Goal: Navigation & Orientation: Find specific page/section

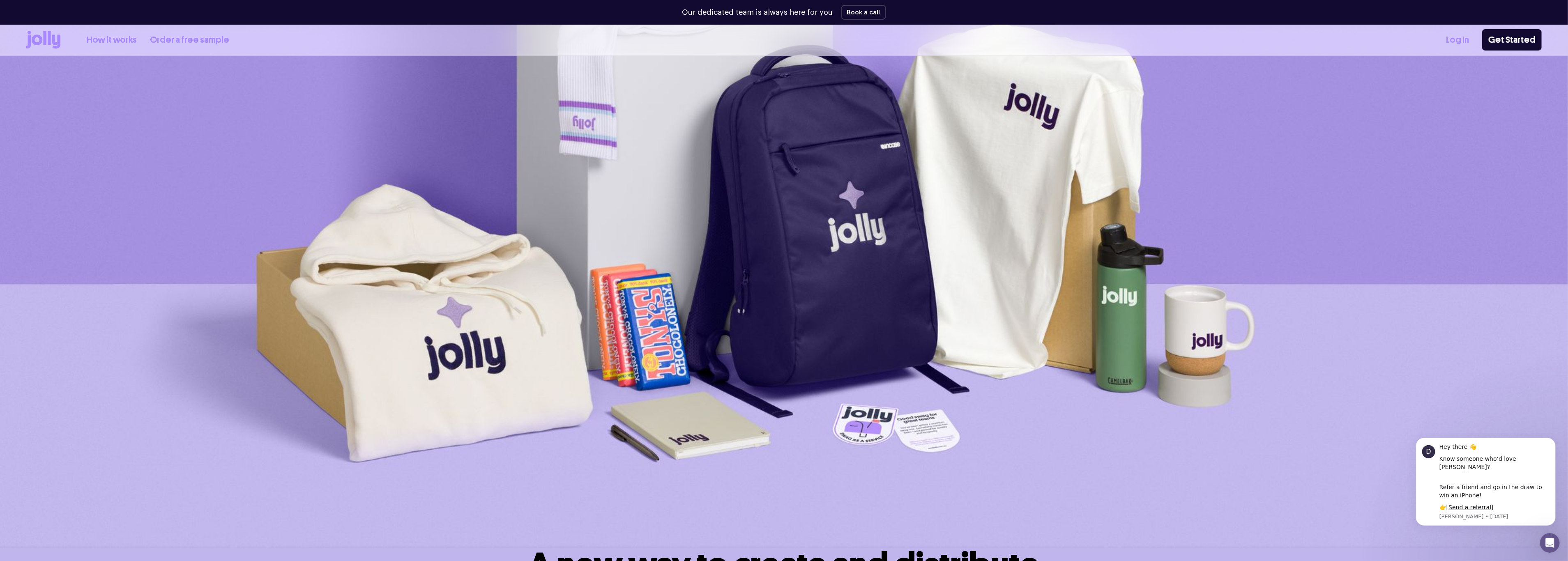
scroll to position [146, 0]
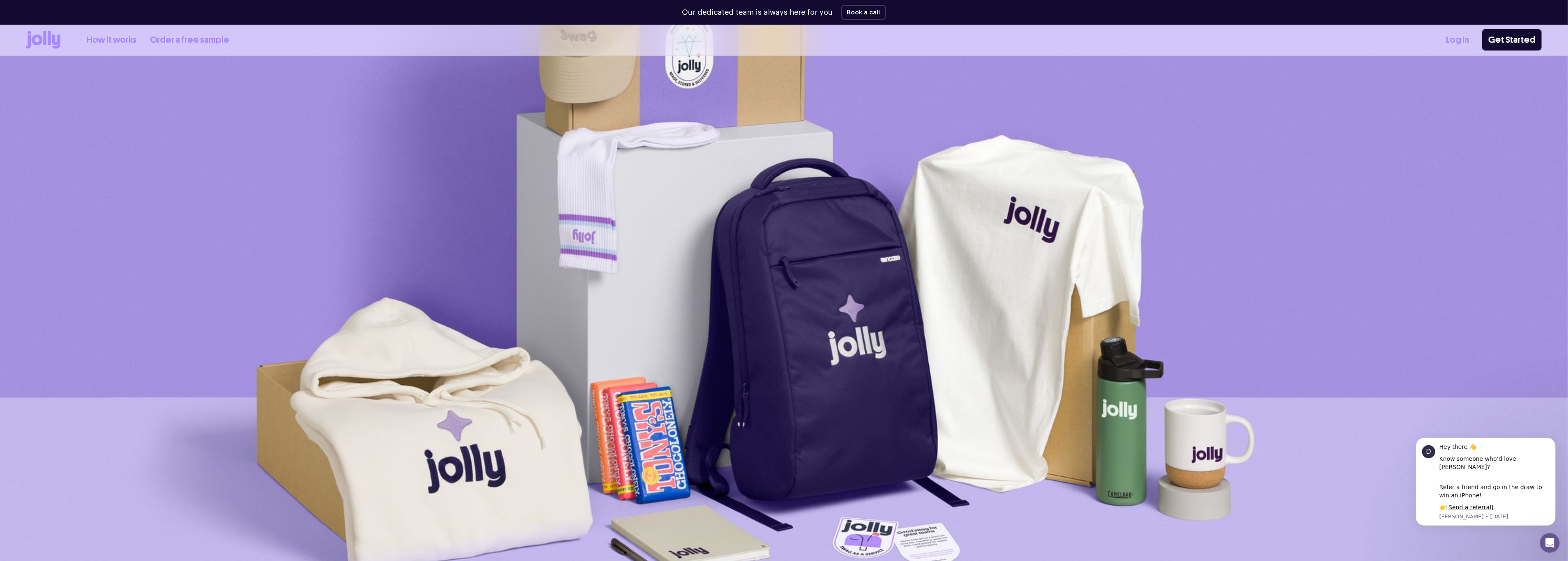
drag, startPoint x: 1463, startPoint y: 40, endPoint x: 1449, endPoint y: 46, distance: 15.2
click at [1463, 40] on link "Log In" at bounding box center [1457, 40] width 23 height 14
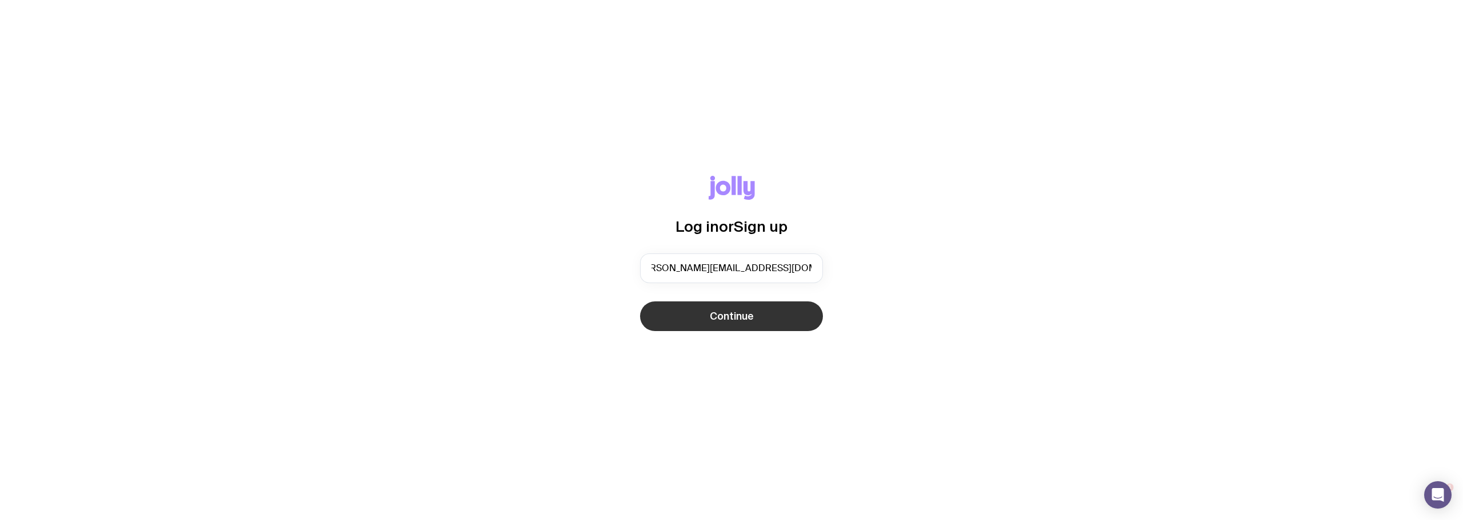
type input "[PERSON_NAME][EMAIL_ADDRESS][DOMAIN_NAME]"
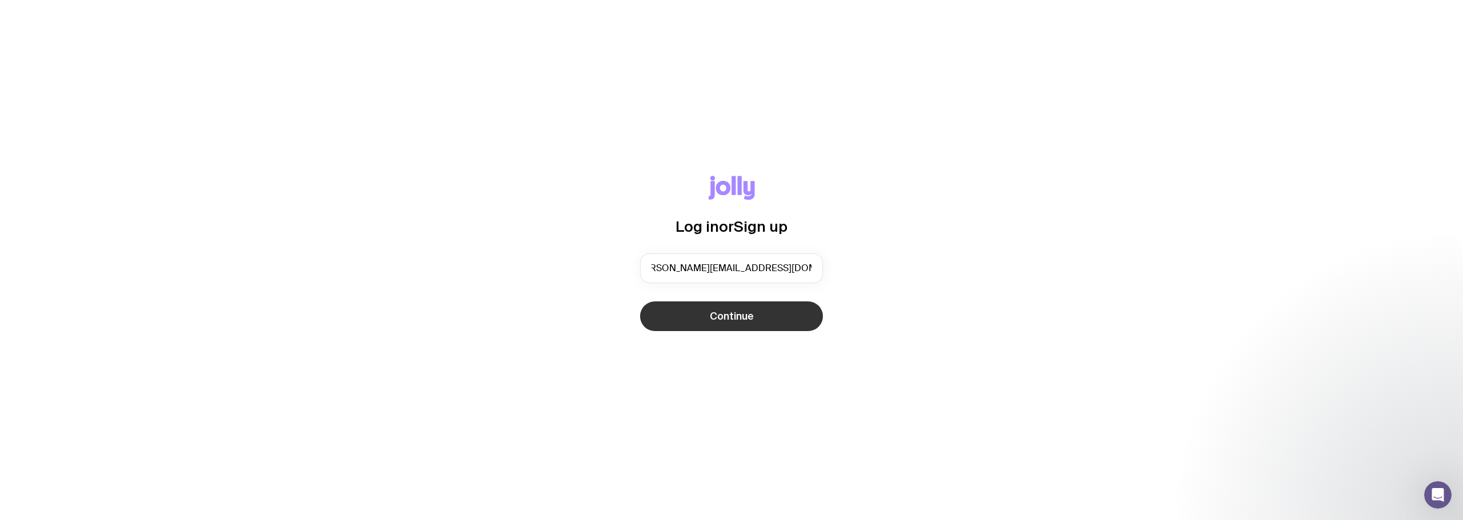
click at [700, 319] on button "Continue" at bounding box center [731, 317] width 183 height 30
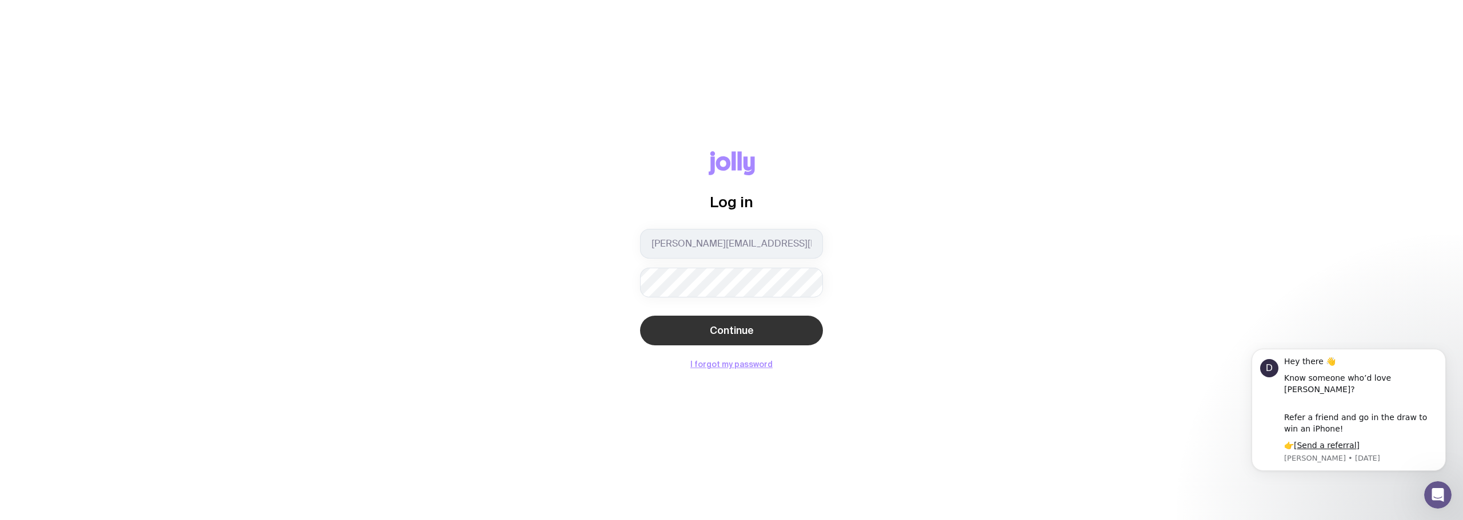
click at [693, 323] on button "Continue" at bounding box center [731, 331] width 183 height 30
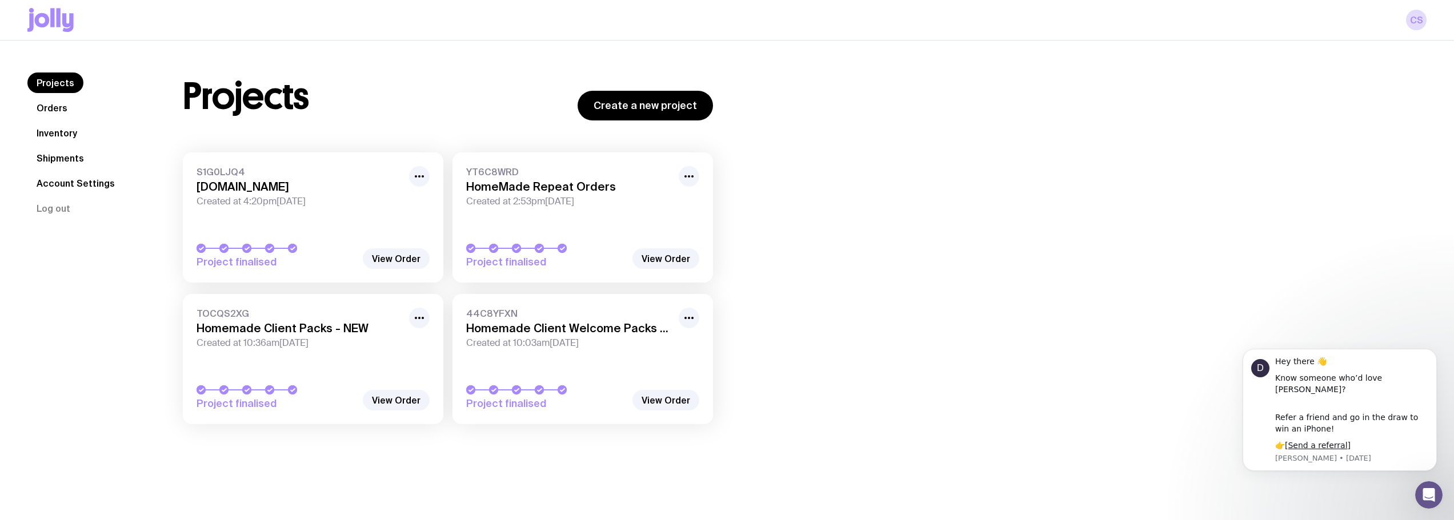
click at [53, 140] on link "Inventory" at bounding box center [56, 133] width 59 height 21
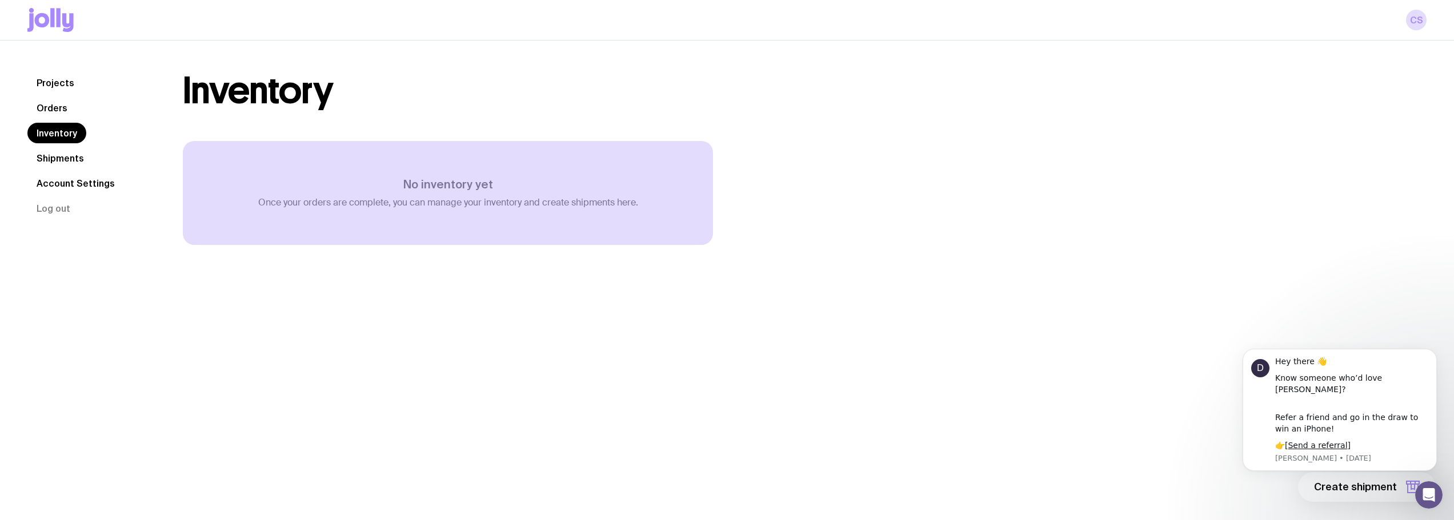
click at [58, 159] on link "Shipments" at bounding box center [60, 158] width 66 height 21
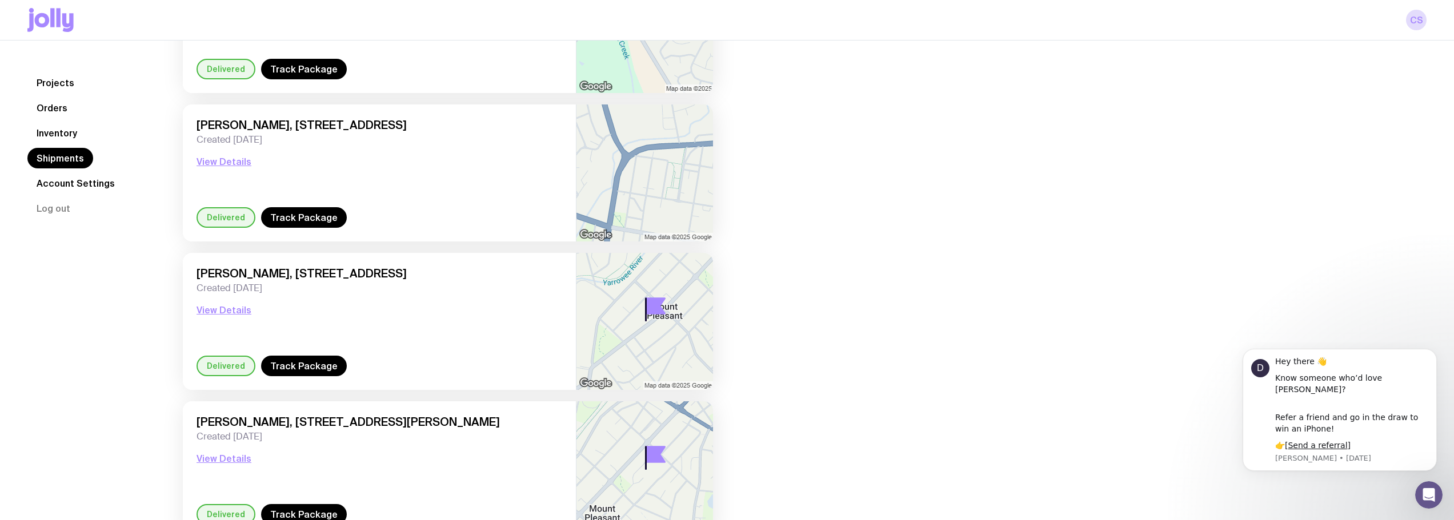
scroll to position [1479, 0]
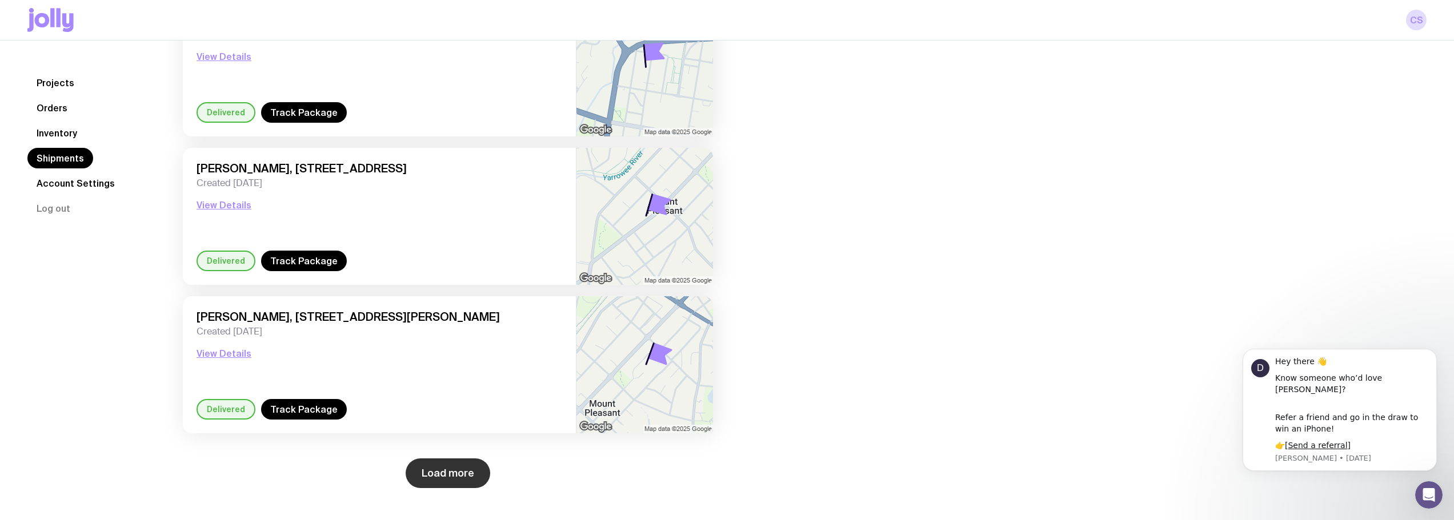
click at [418, 476] on button "Load more" at bounding box center [448, 474] width 85 height 30
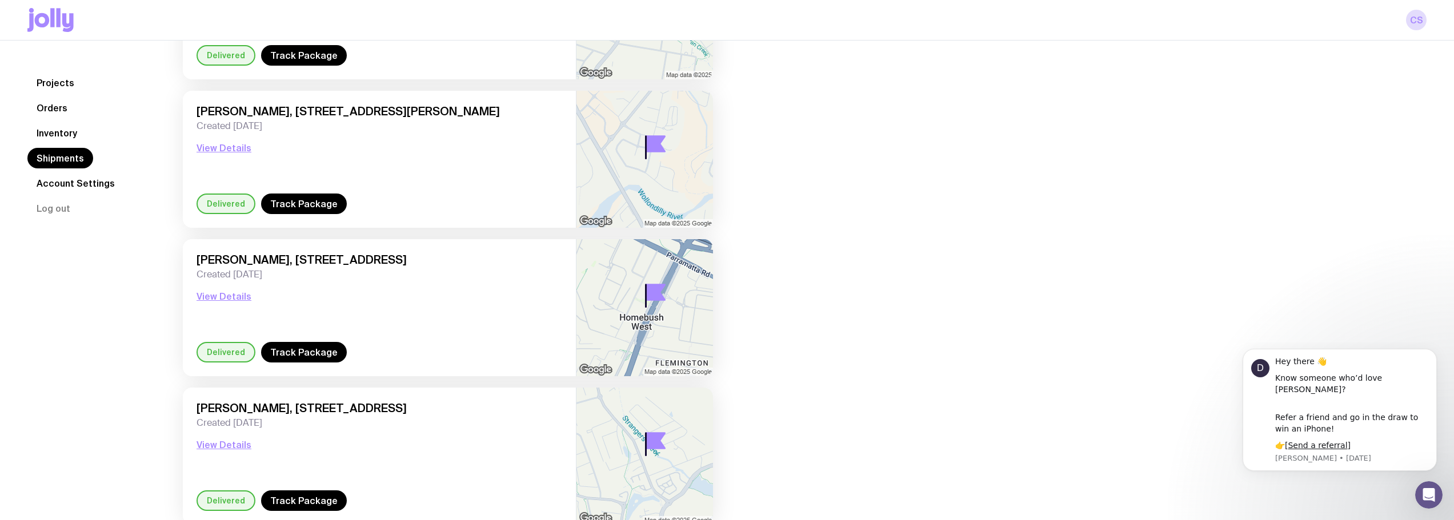
scroll to position [441, 0]
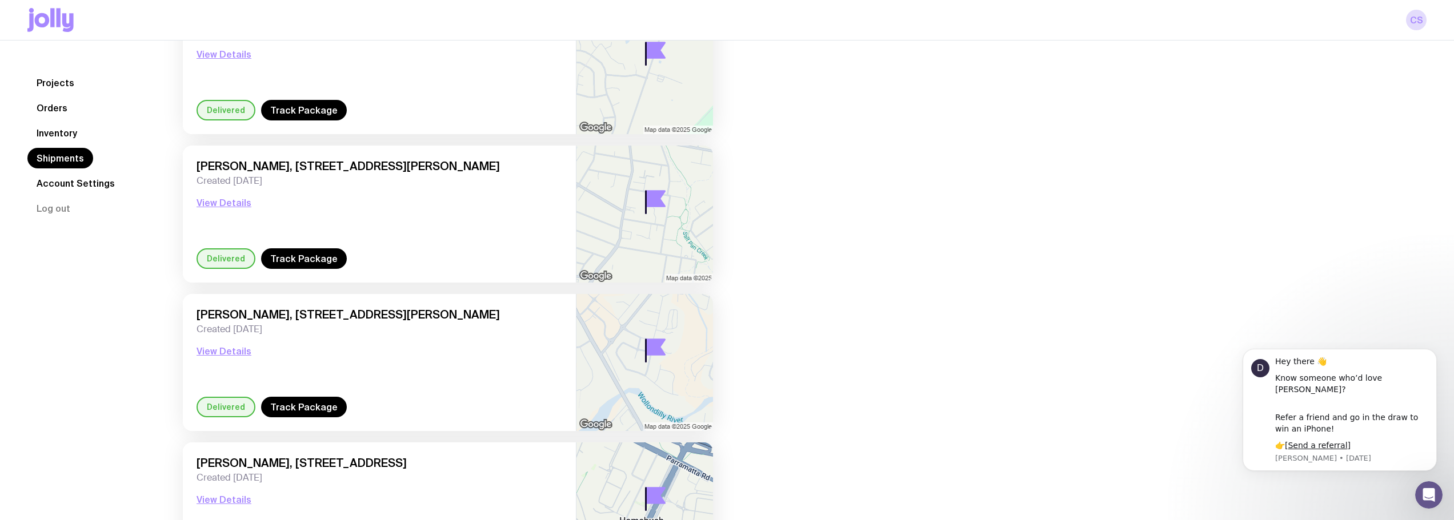
click at [65, 132] on link "Inventory" at bounding box center [56, 133] width 59 height 21
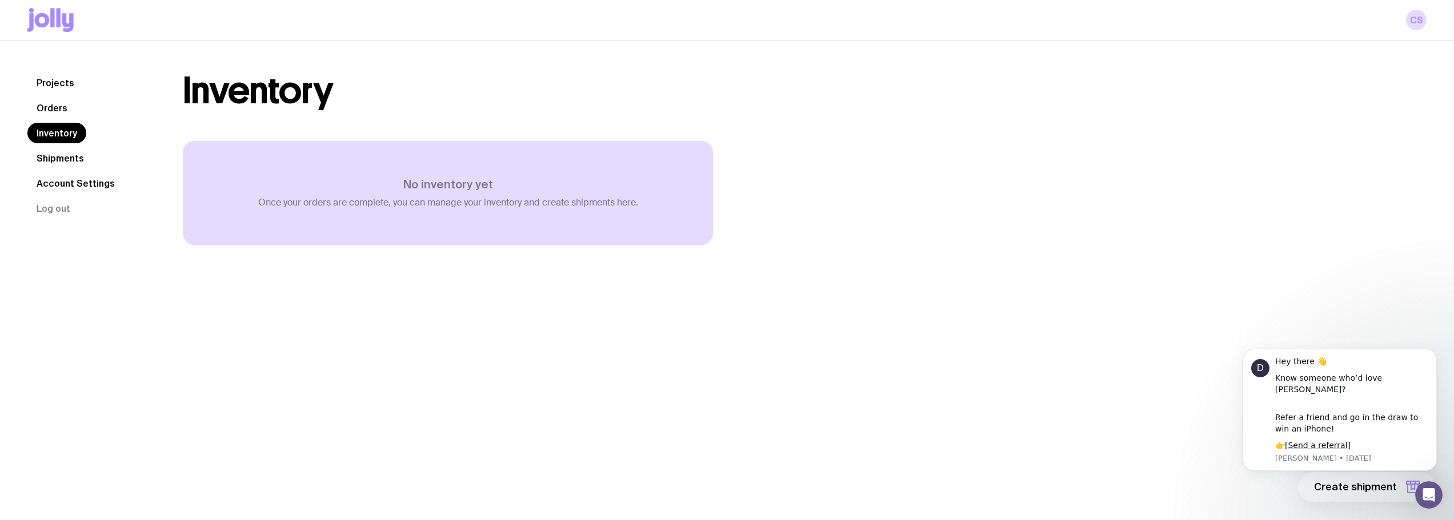
click at [41, 108] on link "Orders" at bounding box center [51, 108] width 49 height 21
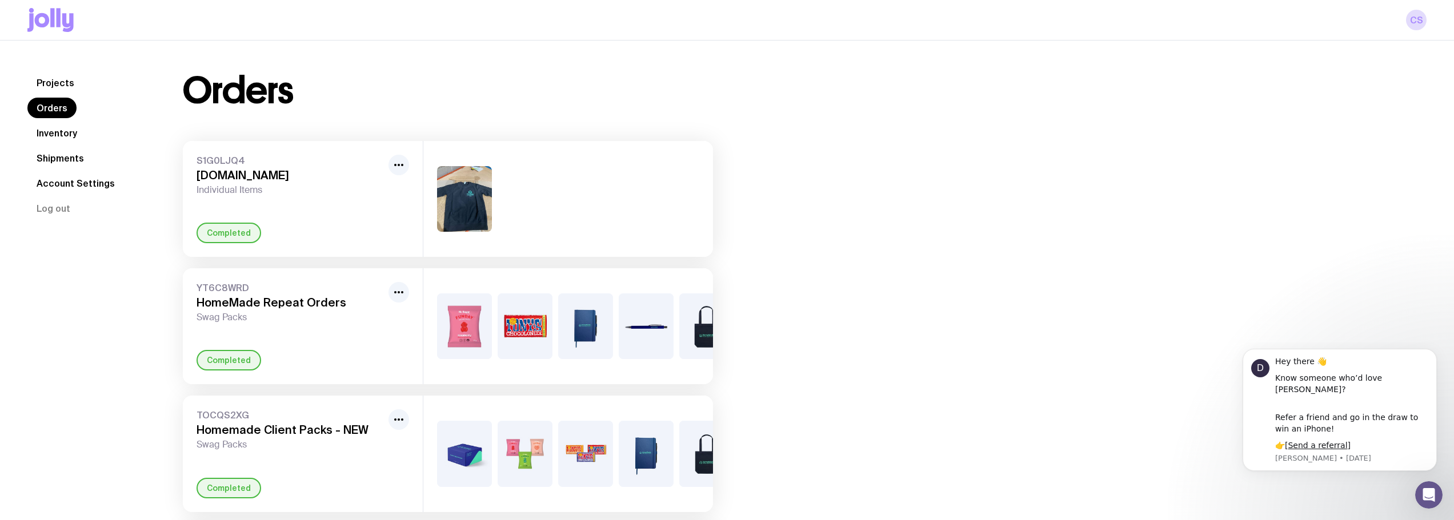
click at [57, 81] on link "Projects" at bounding box center [55, 83] width 56 height 21
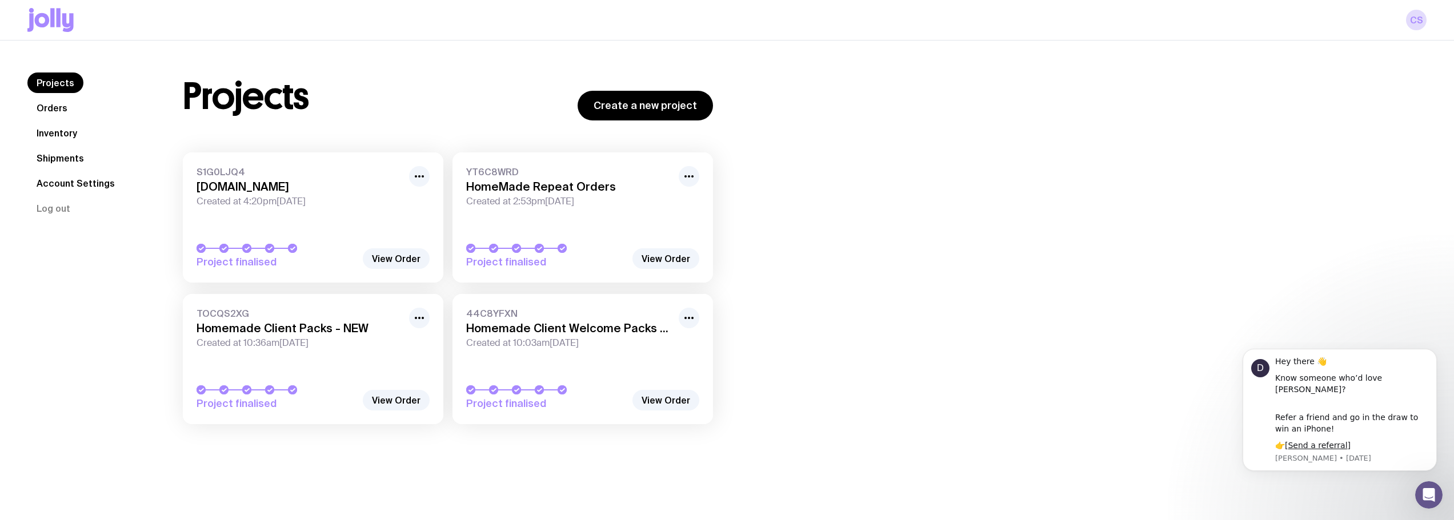
click at [57, 106] on link "Orders" at bounding box center [51, 108] width 49 height 21
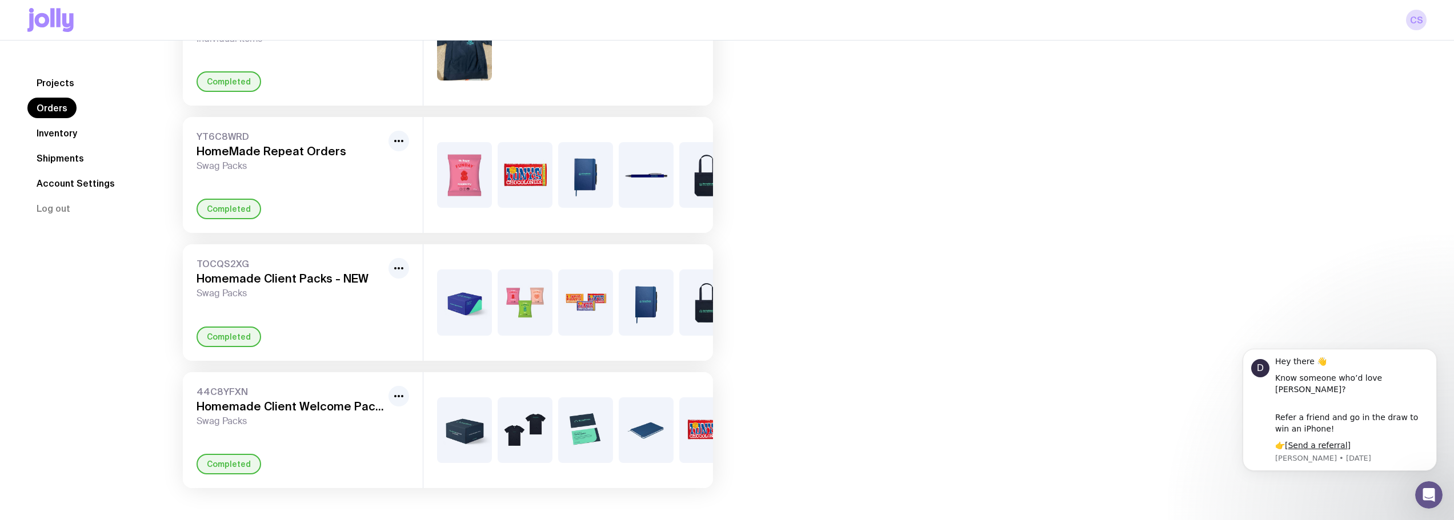
scroll to position [177, 0]
click at [285, 302] on div "TOCQS2XG Homemade Client Packs - NEW Swag Packs Completed" at bounding box center [303, 303] width 240 height 116
click at [283, 304] on div "TOCQS2XG Homemade Client Packs - NEW Swag Packs Completed" at bounding box center [303, 303] width 240 height 116
click at [431, 282] on div "+4" at bounding box center [568, 303] width 290 height 116
click at [454, 286] on img at bounding box center [464, 303] width 55 height 66
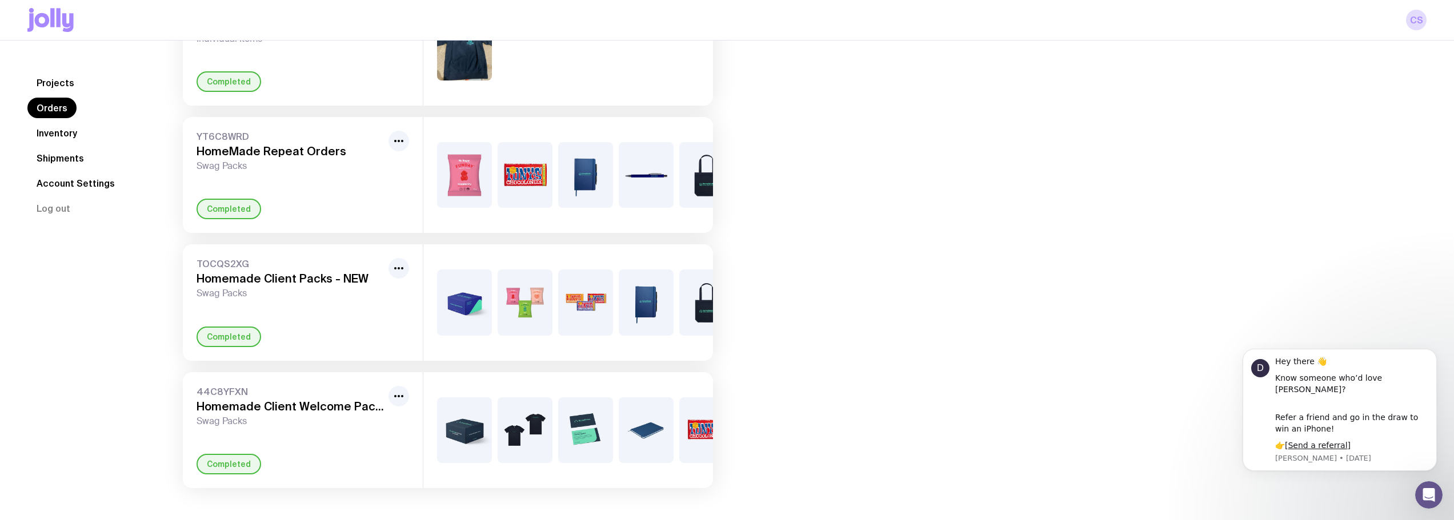
click at [55, 131] on link "Inventory" at bounding box center [56, 133] width 59 height 21
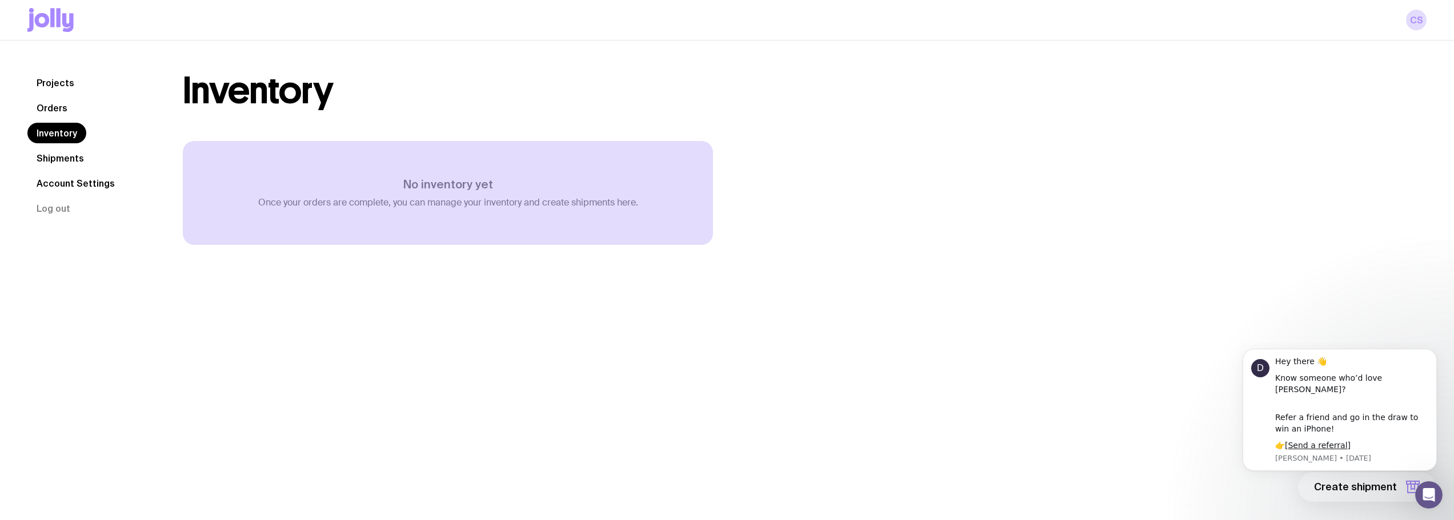
click at [63, 157] on link "Shipments" at bounding box center [60, 158] width 66 height 21
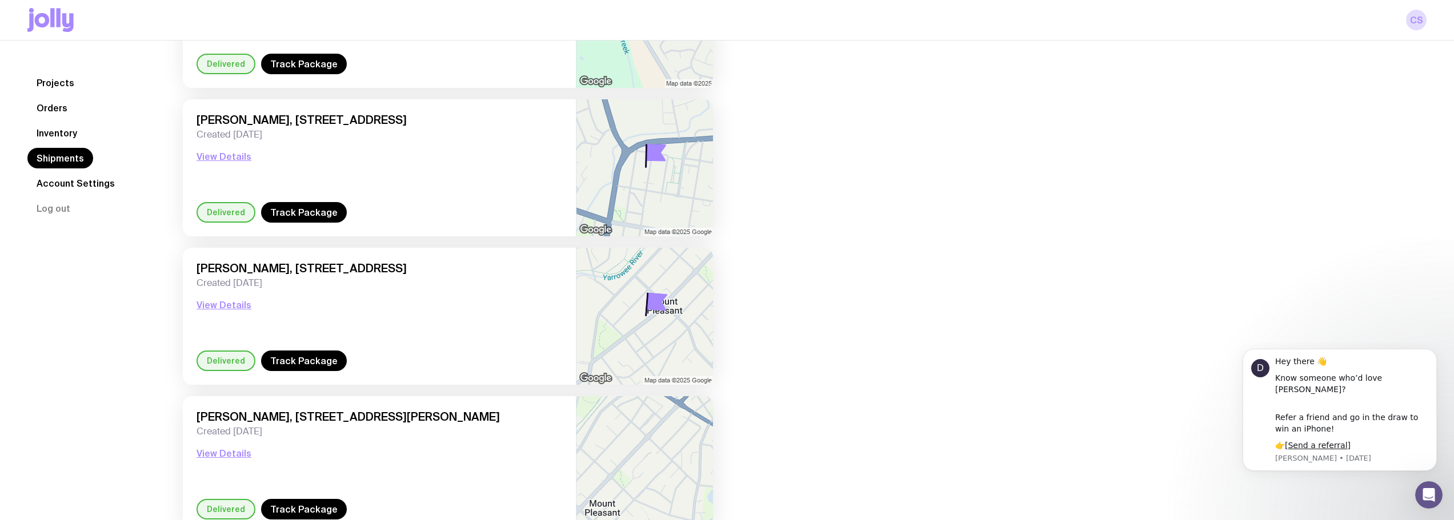
scroll to position [1479, 0]
